Goal: Task Accomplishment & Management: Manage account settings

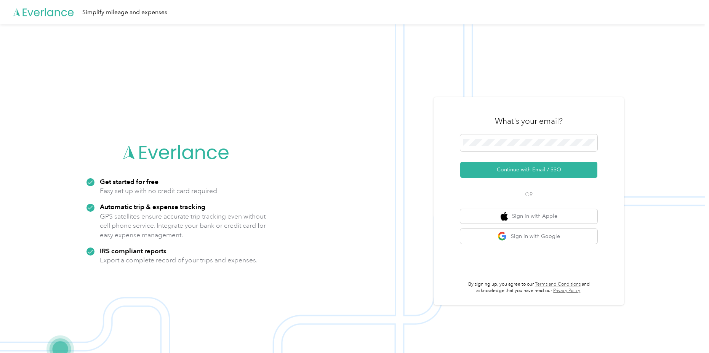
drag, startPoint x: 499, startPoint y: 168, endPoint x: 327, endPoint y: 87, distance: 190.5
click at [499, 168] on button "Continue with Email / SSO" at bounding box center [528, 170] width 137 height 16
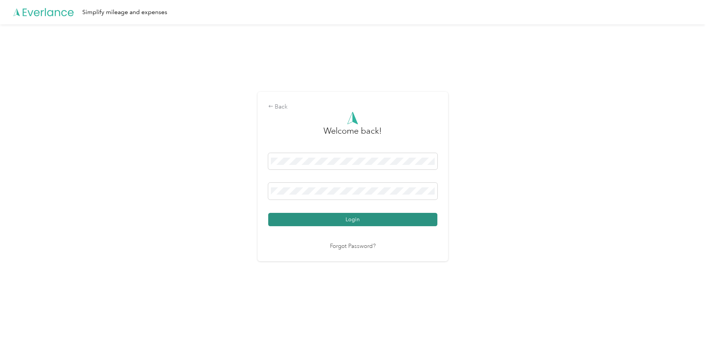
click at [367, 223] on button "Login" at bounding box center [352, 219] width 169 height 13
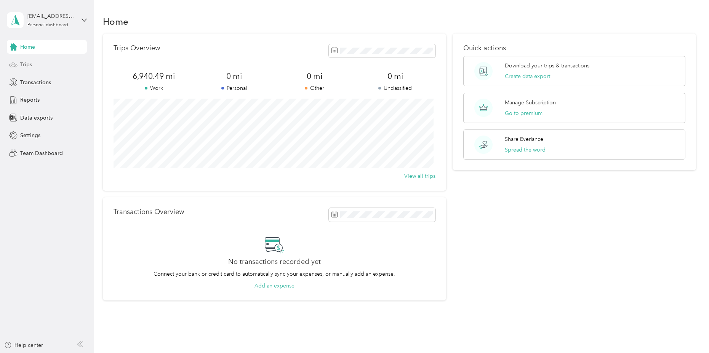
click at [33, 66] on div "Trips" at bounding box center [47, 65] width 80 height 14
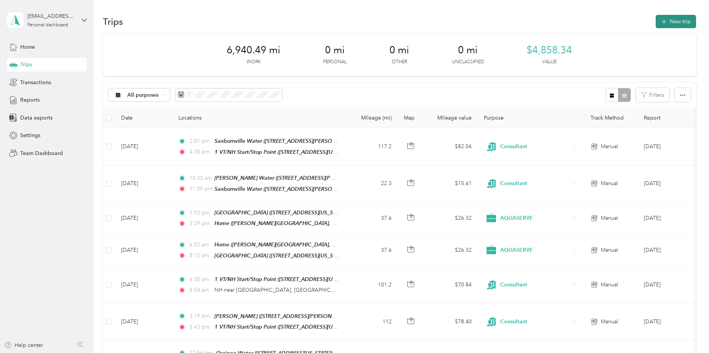
click at [670, 22] on button "New trip" at bounding box center [676, 21] width 40 height 13
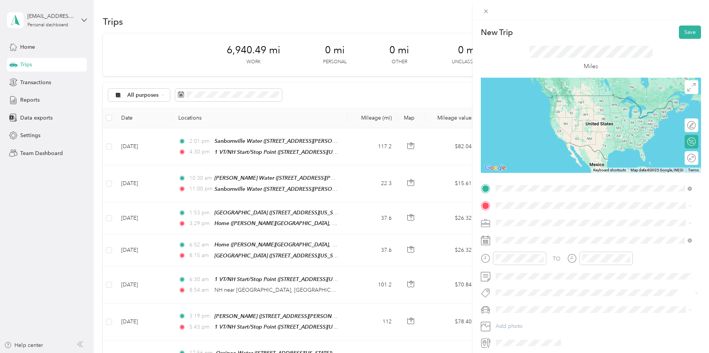
click at [554, 224] on div "1 VT/NH Start/Stop Point [STREET_ADDRESS][US_STATE]" at bounding box center [569, 223] width 119 height 16
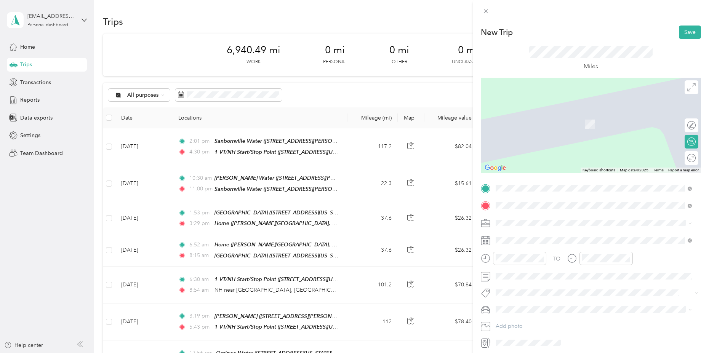
click at [522, 236] on div "[PERSON_NAME] Water [STREET_ADDRESS][PERSON_NAME][PERSON_NAME]" at bounding box center [576, 241] width 133 height 16
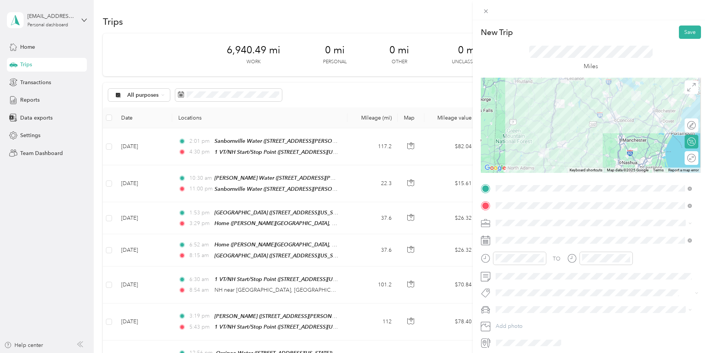
click at [491, 224] on div at bounding box center [591, 223] width 220 height 12
click at [514, 273] on div "Consultant" at bounding box center [594, 277] width 191 height 8
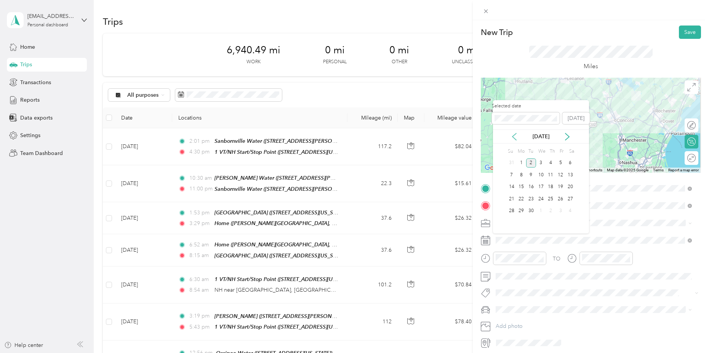
click at [513, 136] on icon at bounding box center [515, 136] width 4 height 7
click at [540, 211] on div "27" at bounding box center [541, 212] width 10 height 10
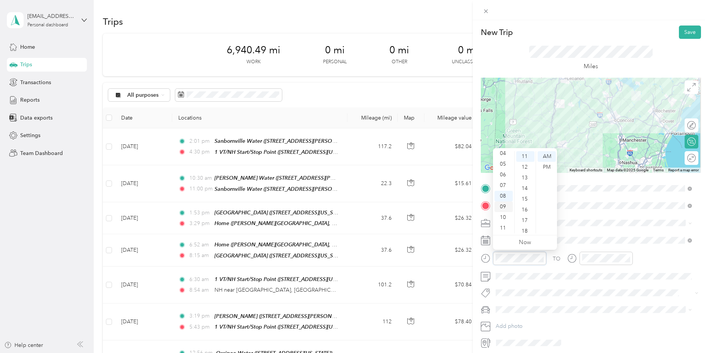
scroll to position [46, 0]
click at [502, 186] on div "07" at bounding box center [504, 185] width 18 height 11
click at [547, 156] on div "AM" at bounding box center [547, 156] width 18 height 11
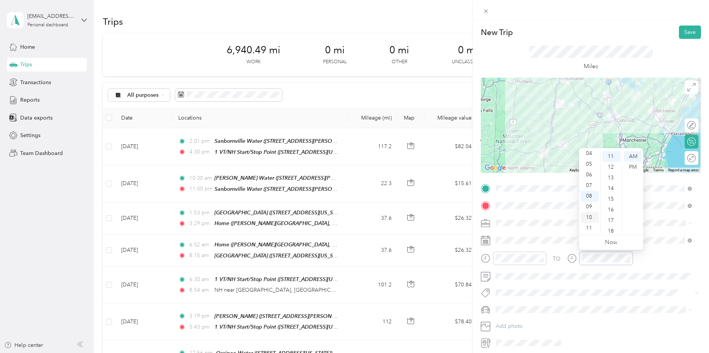
scroll to position [46, 0]
click at [592, 216] on div "10" at bounding box center [590, 217] width 18 height 11
click at [613, 229] on div "18" at bounding box center [612, 231] width 18 height 11
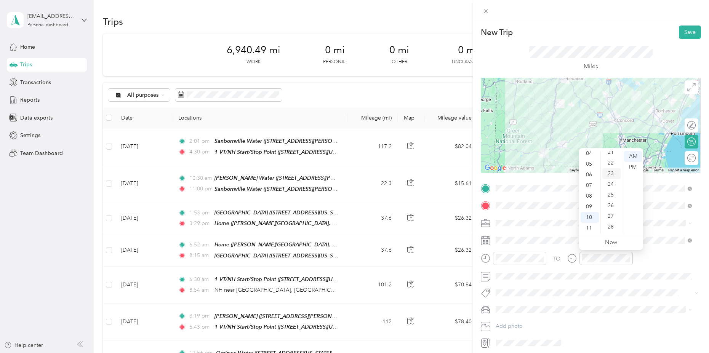
click at [611, 175] on div "23" at bounding box center [612, 173] width 18 height 11
click at [686, 33] on button "Save" at bounding box center [690, 32] width 22 height 13
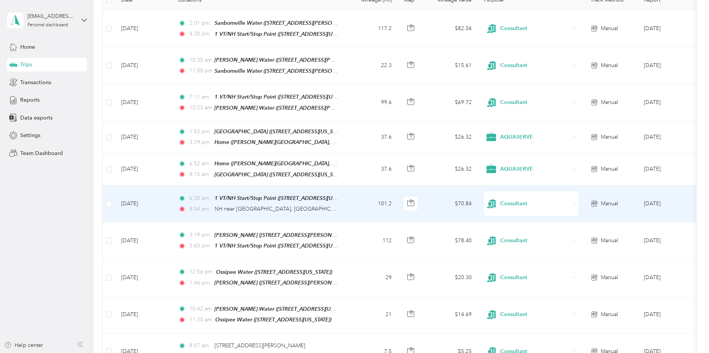
scroll to position [117, 0]
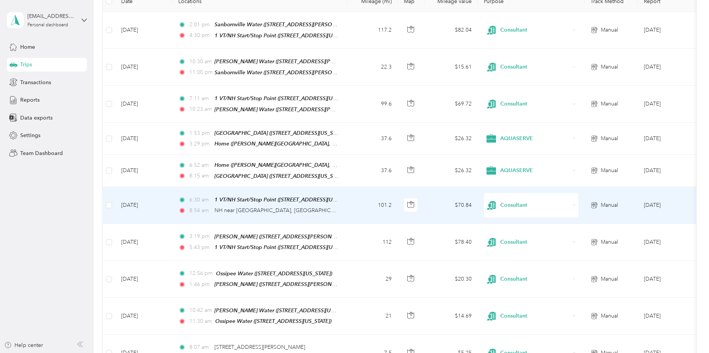
click at [297, 205] on div "6:30 am 1 VT/NH Start/Stop Point ([GEOGRAPHIC_DATA], [GEOGRAPHIC_DATA], [US_STA…" at bounding box center [258, 205] width 160 height 19
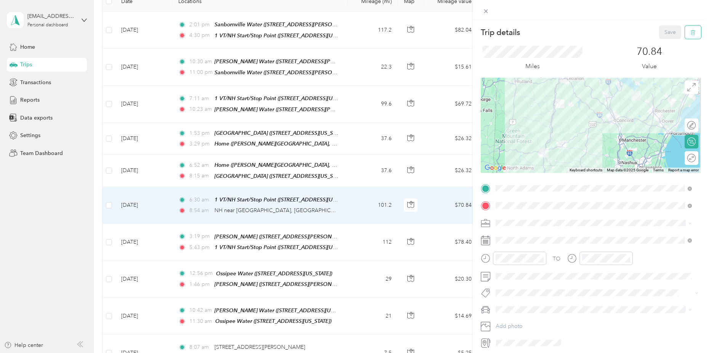
click at [690, 32] on button "button" at bounding box center [693, 32] width 16 height 13
click at [668, 42] on button "Yes" at bounding box center [664, 41] width 15 height 12
